Goal: Transaction & Acquisition: Purchase product/service

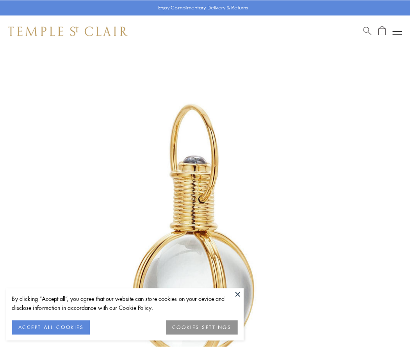
scroll to position [204, 0]
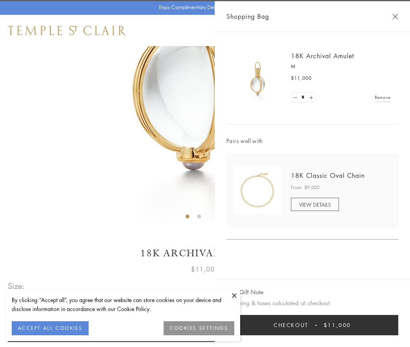
click at [313, 325] on button "Checkout $11,000" at bounding box center [313, 325] width 172 height 20
